Goal: Navigation & Orientation: Find specific page/section

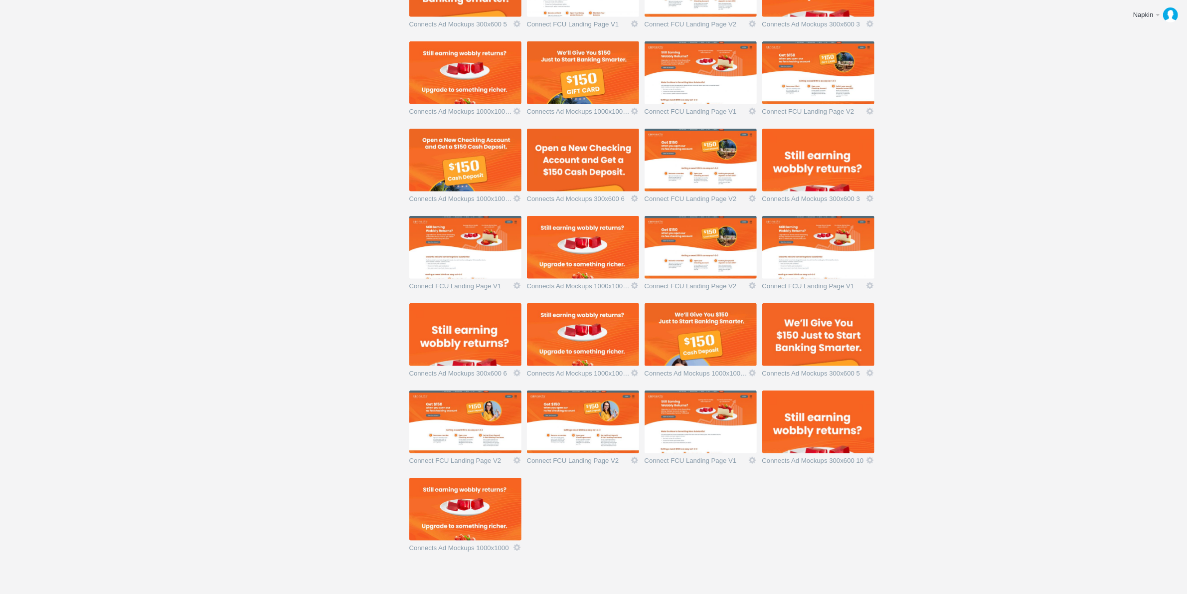
scroll to position [669, 0]
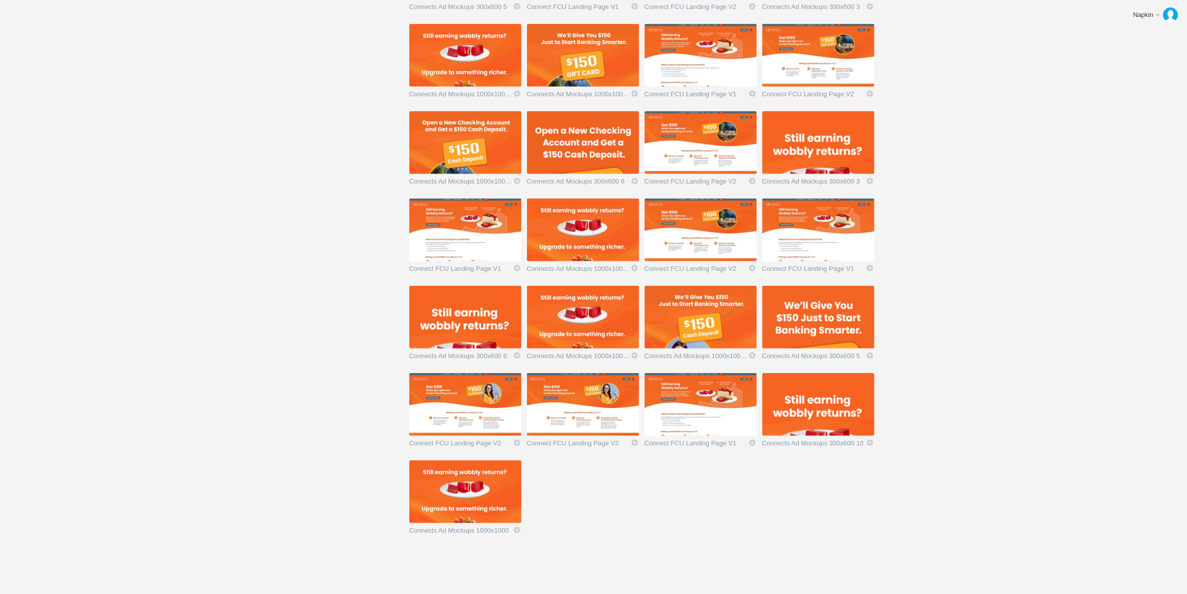
drag, startPoint x: 472, startPoint y: 493, endPoint x: 987, endPoint y: 483, distance: 515.5
click at [830, 410] on img at bounding box center [818, 404] width 112 height 63
click at [837, 409] on img at bounding box center [818, 404] width 112 height 63
